Goal: Find specific page/section: Find specific page/section

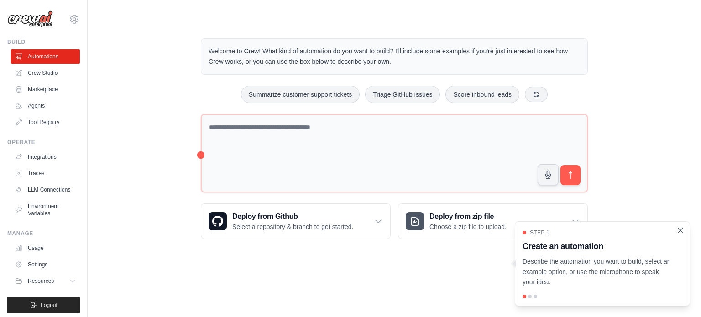
click at [681, 230] on icon "Close walkthrough" at bounding box center [681, 230] width 4 height 4
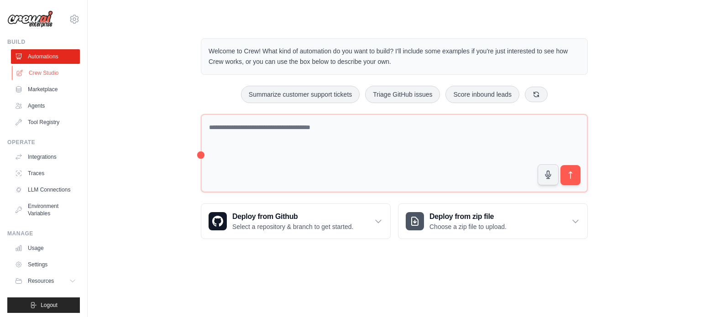
click at [53, 70] on link "Crew Studio" at bounding box center [46, 73] width 69 height 15
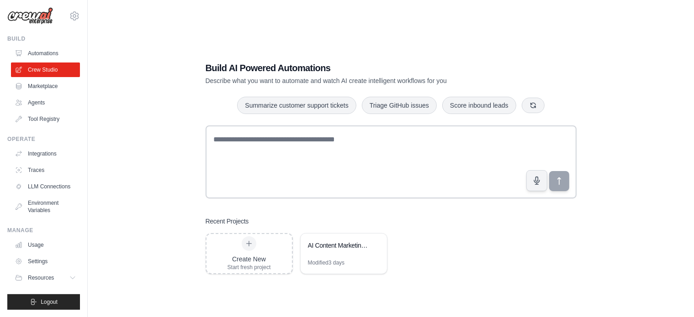
scroll to position [5, 0]
click at [33, 11] on img at bounding box center [30, 15] width 46 height 17
